Goal: Task Accomplishment & Management: Manage account settings

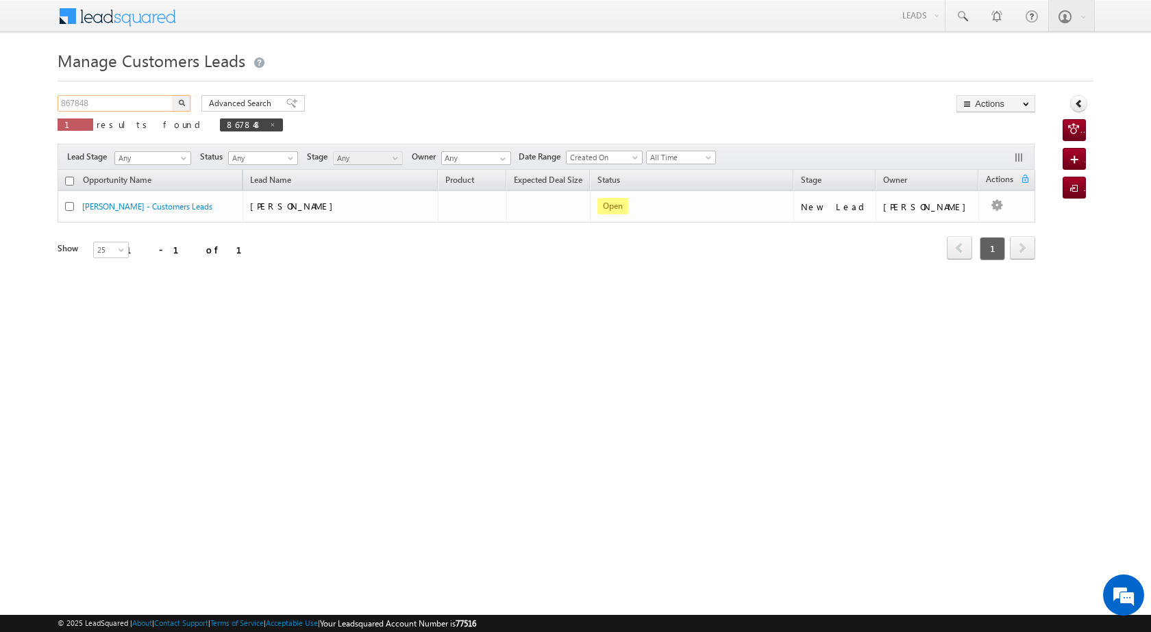
drag, startPoint x: 102, startPoint y: 102, endPoint x: 58, endPoint y: 102, distance: 43.8
click at [58, 102] on input "867848" at bounding box center [116, 103] width 117 height 16
paste input "30911"
type input "830911"
click at [184, 99] on img "button" at bounding box center [181, 102] width 7 height 7
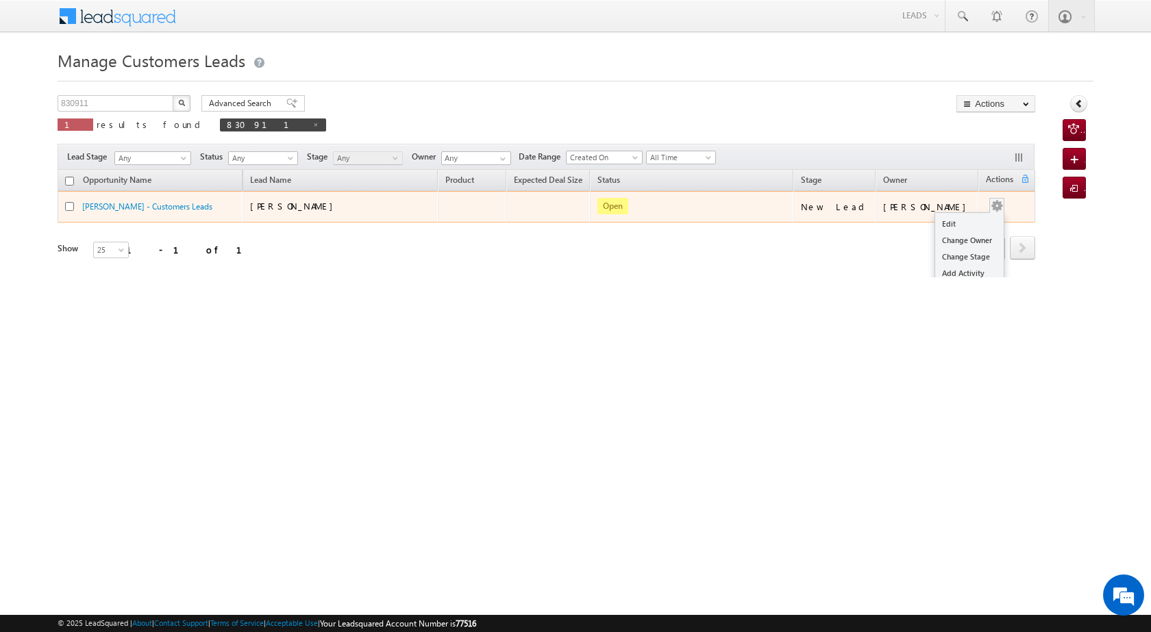
click at [999, 203] on button "button" at bounding box center [997, 206] width 14 height 14
click at [959, 224] on link "Edit" at bounding box center [969, 224] width 69 height 16
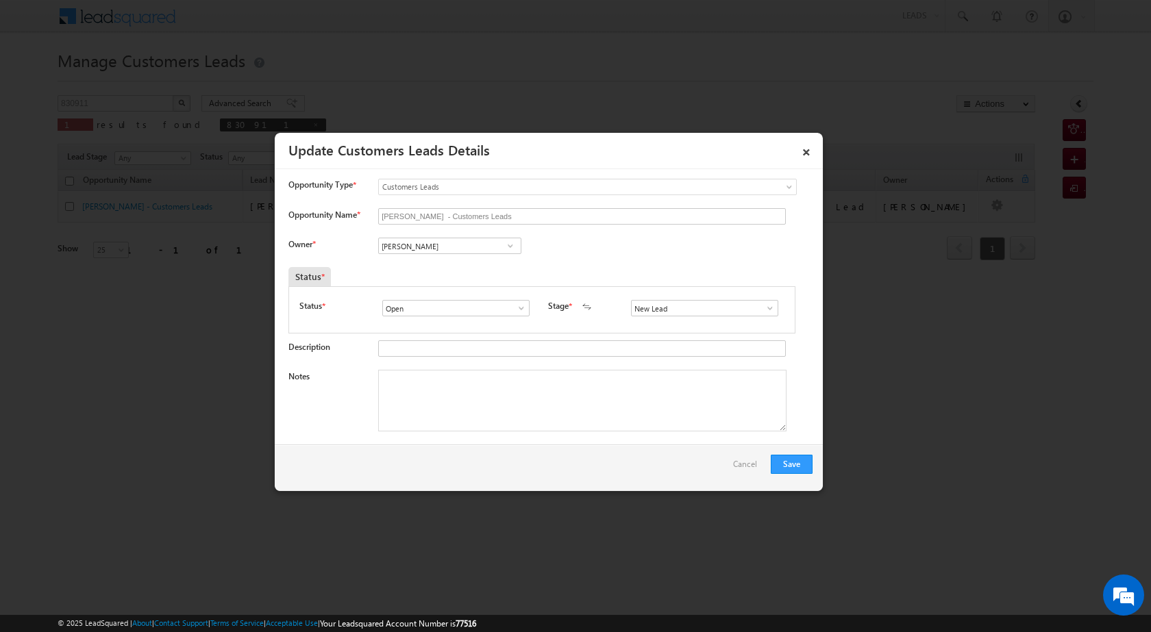
click at [509, 248] on span at bounding box center [510, 245] width 14 height 11
click at [487, 266] on link "[PERSON_NAME] [EMAIL_ADDRESS][PERSON_NAME][DOMAIN_NAME]" at bounding box center [449, 267] width 143 height 26
type input "[PERSON_NAME]"
click at [457, 411] on textarea "Notes" at bounding box center [582, 401] width 408 height 62
click at [514, 395] on textarea "Notes" at bounding box center [582, 401] width 408 height 62
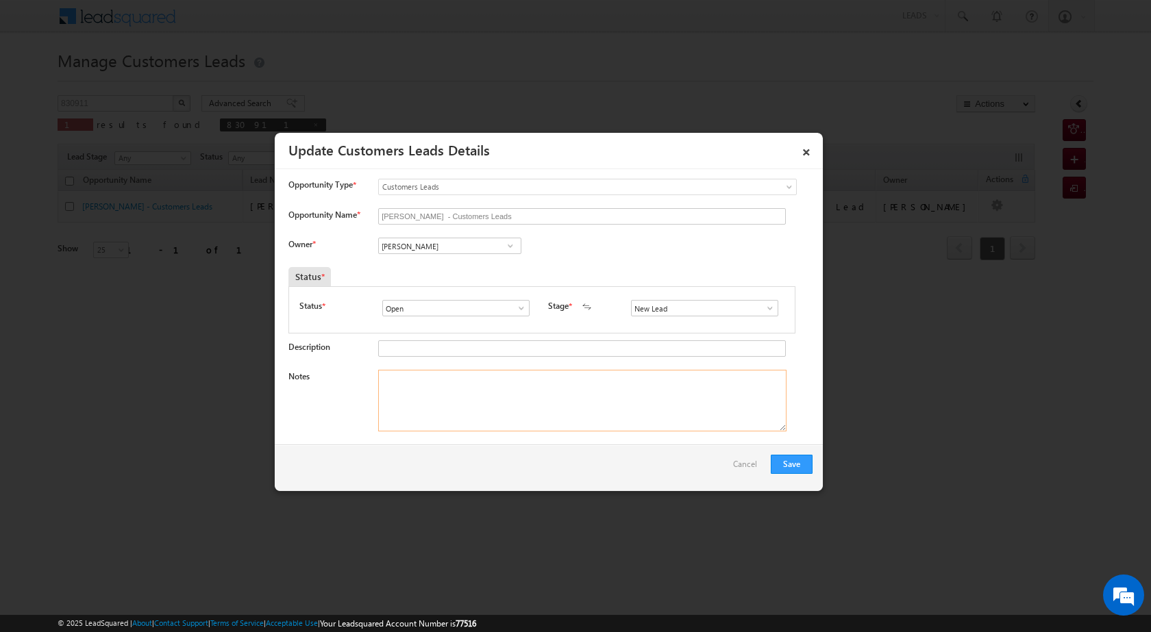
paste textarea "PLOT REGISTRY PLOT VAILUE 6 LAC LOAN AMOUNT 5 LAC MISTREE INCOME 24 K CASH LOAN…"
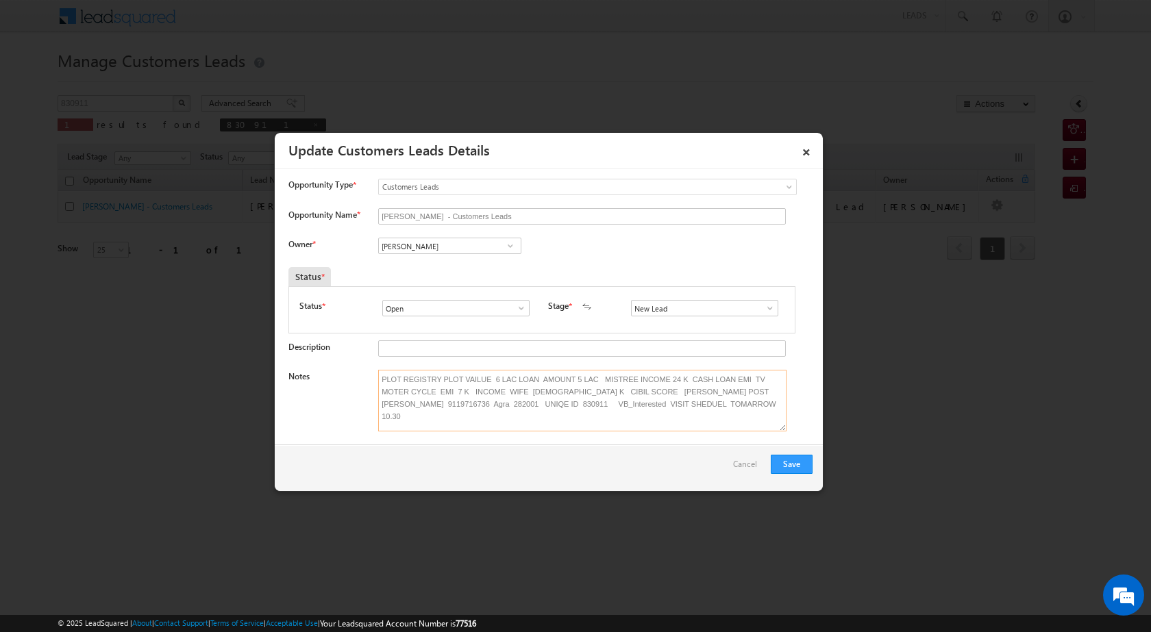
type textarea "PLOT REGISTRY PLOT VAILUE 6 LAC LOAN AMOUNT 5 LAC MISTREE INCOME 24 K CASH LOAN…"
click at [763, 309] on span at bounding box center [770, 308] width 14 height 11
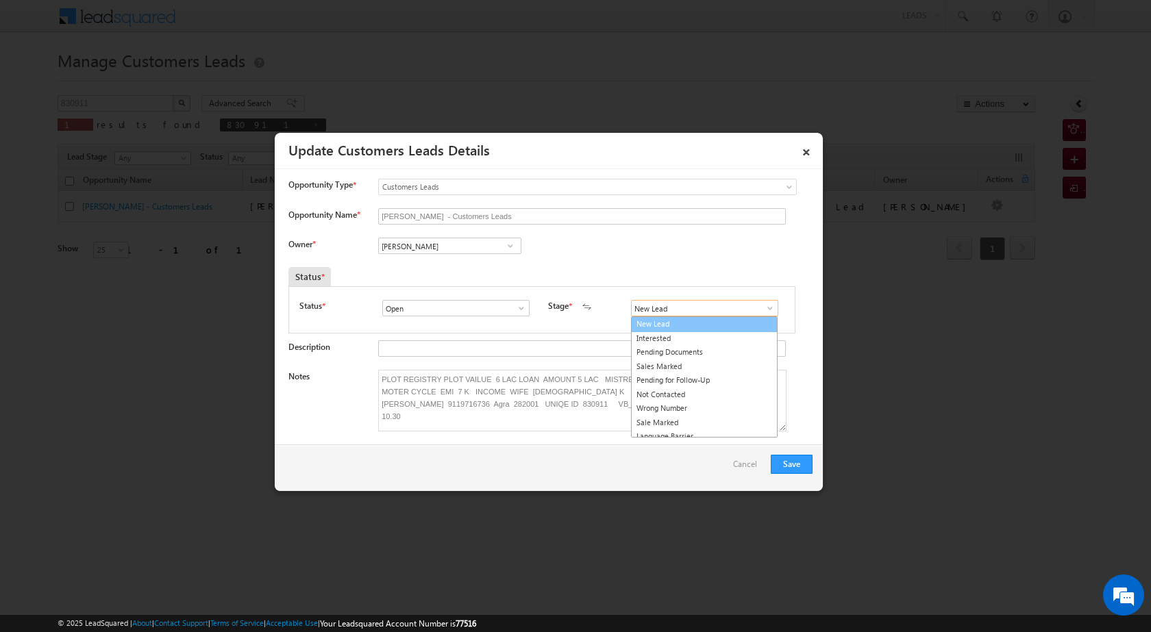
click at [681, 327] on link "New Lead" at bounding box center [704, 324] width 147 height 16
click at [764, 310] on span at bounding box center [770, 308] width 14 height 11
click at [681, 362] on link "Sales Marked" at bounding box center [704, 367] width 147 height 16
type input "Sales Marked"
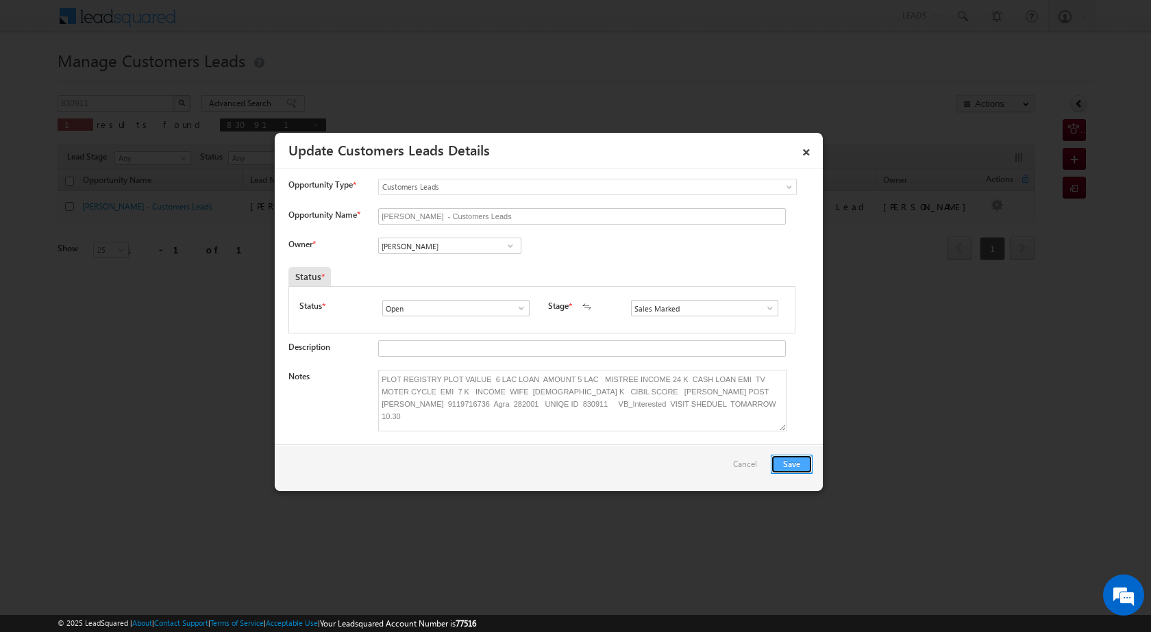
click at [804, 469] on button "Save" at bounding box center [792, 464] width 42 height 19
